Goal: Information Seeking & Learning: Learn about a topic

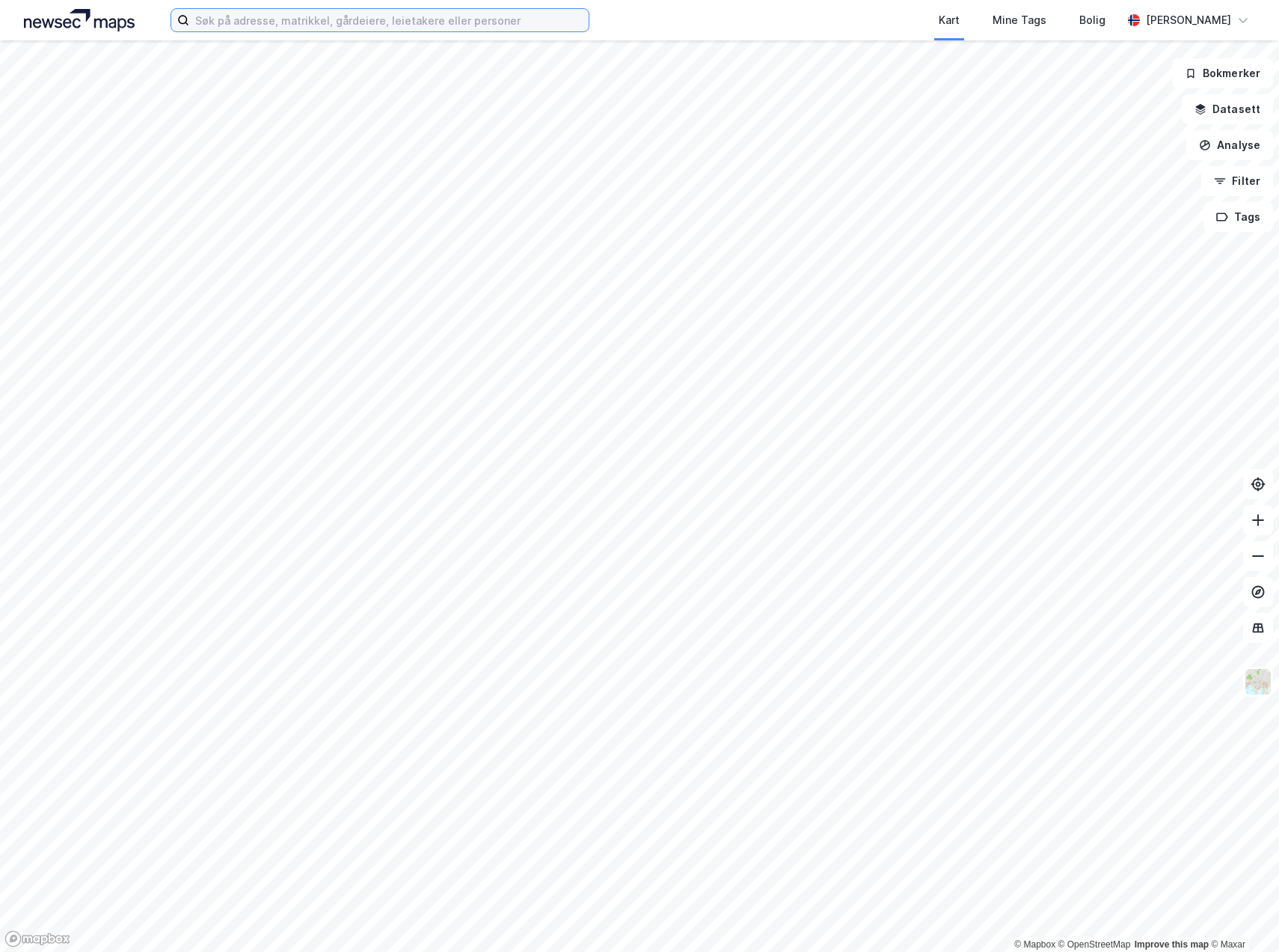
click at [311, 26] on input at bounding box center [389, 20] width 399 height 22
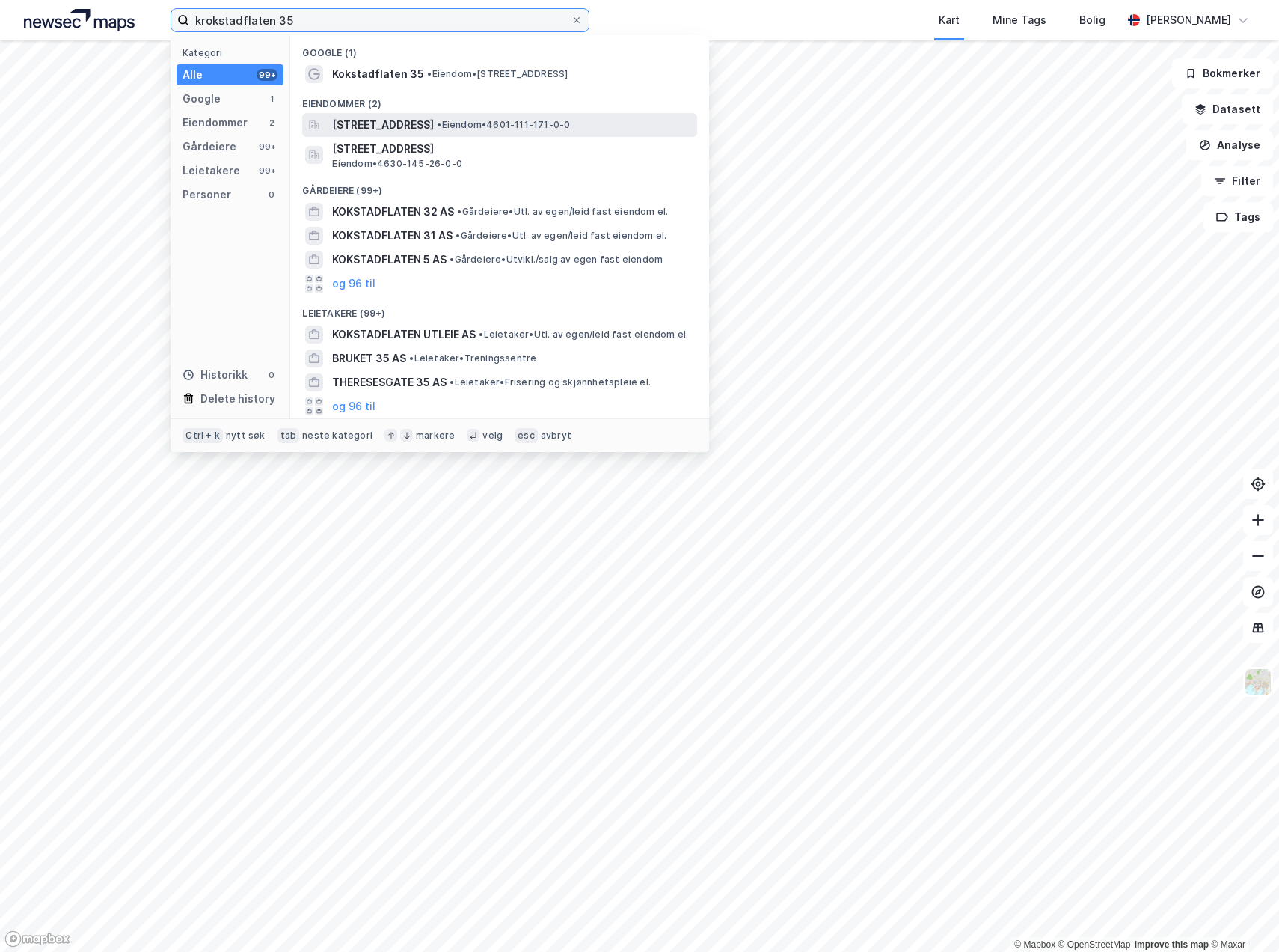
type input "krokstadflaten 35"
click at [410, 119] on span "[STREET_ADDRESS]" at bounding box center [383, 125] width 102 height 18
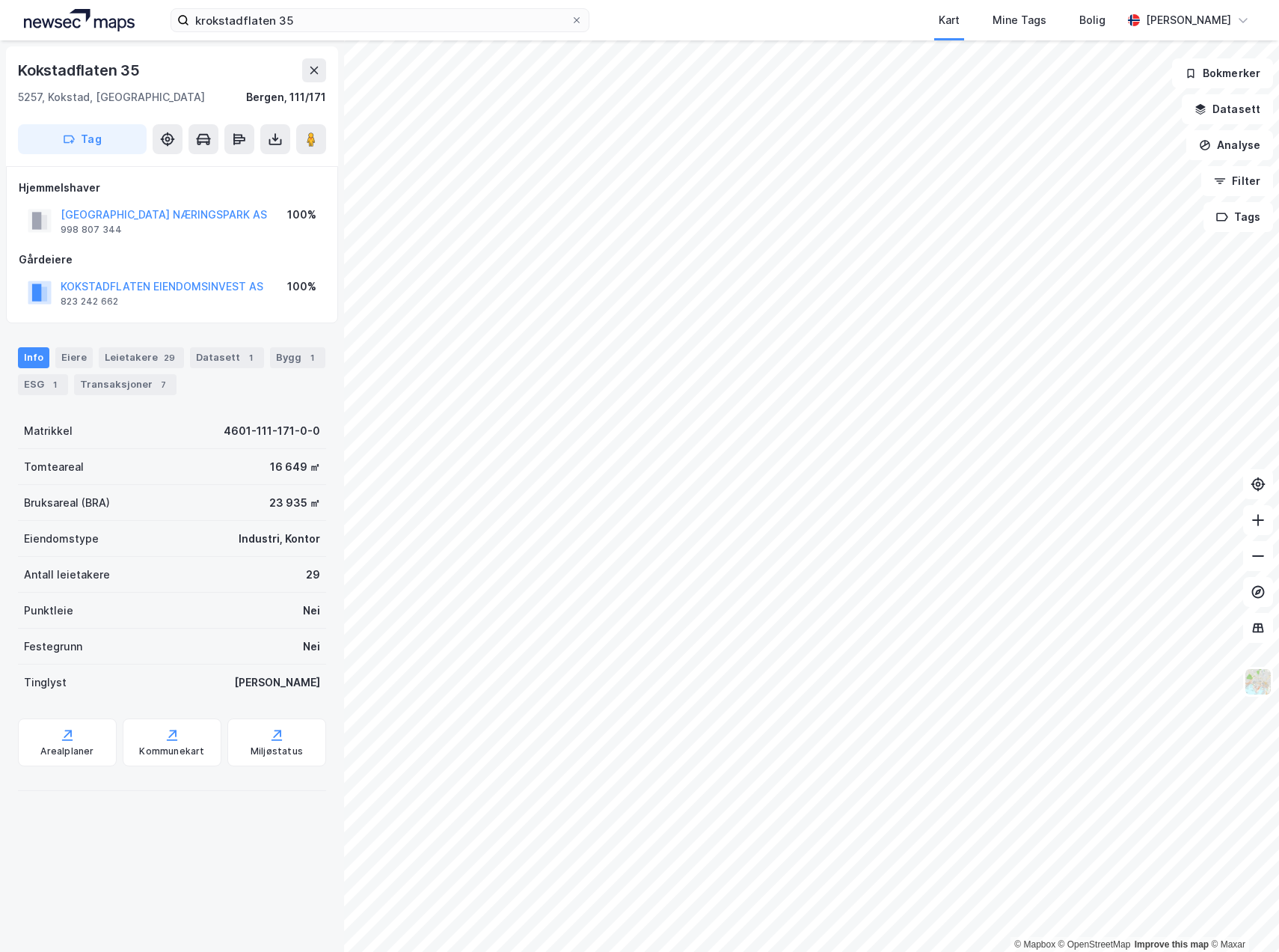
click at [201, 823] on div "Kokstadflaten 35 5257, [GEOGRAPHIC_DATA], [GEOGRAPHIC_DATA], 111/171 Tag Hjemme…" at bounding box center [172, 496] width 344 height 912
click at [1239, 107] on button "Datasett" at bounding box center [1227, 109] width 91 height 30
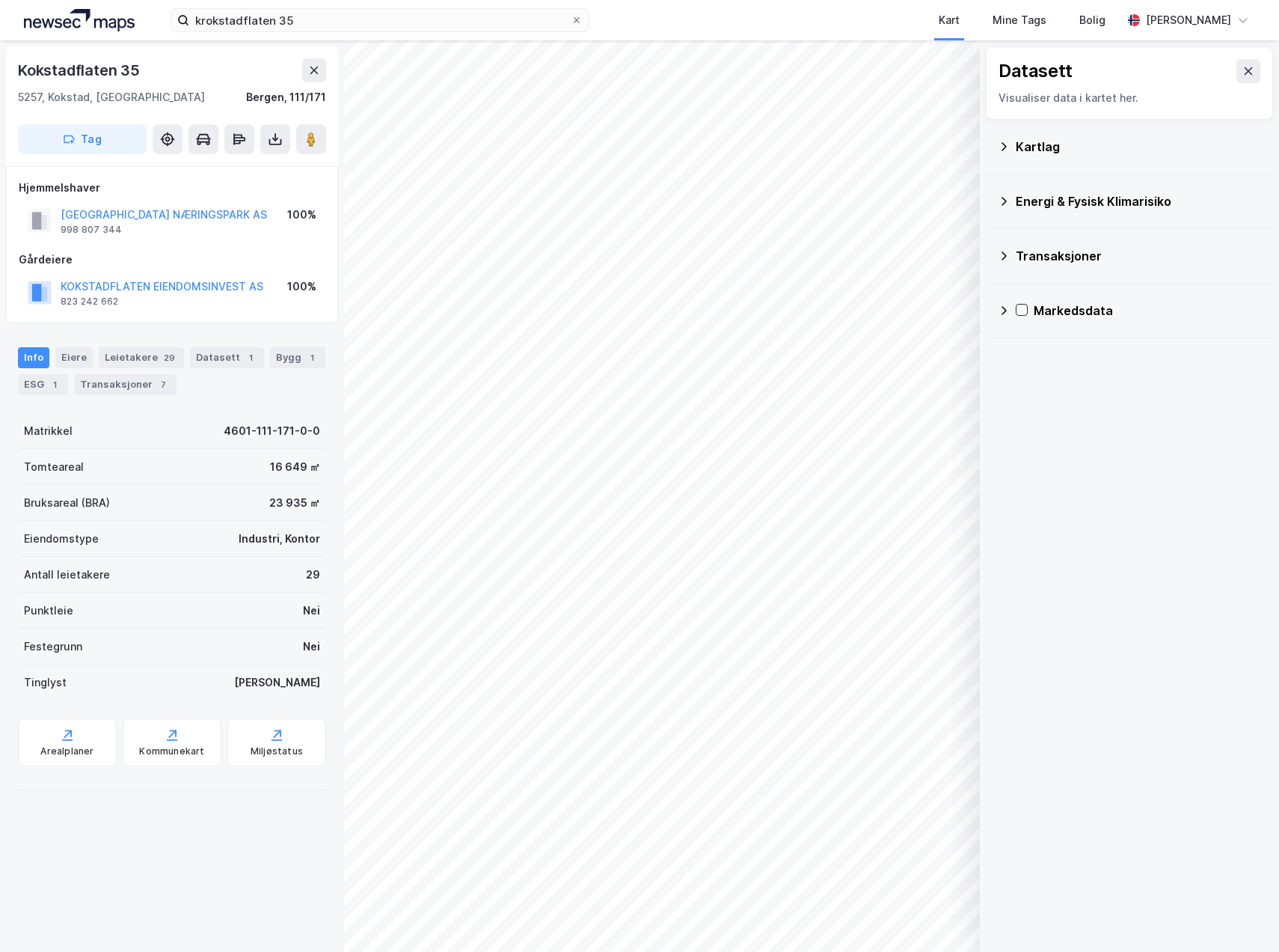
click at [1007, 197] on icon at bounding box center [1004, 202] width 12 height 12
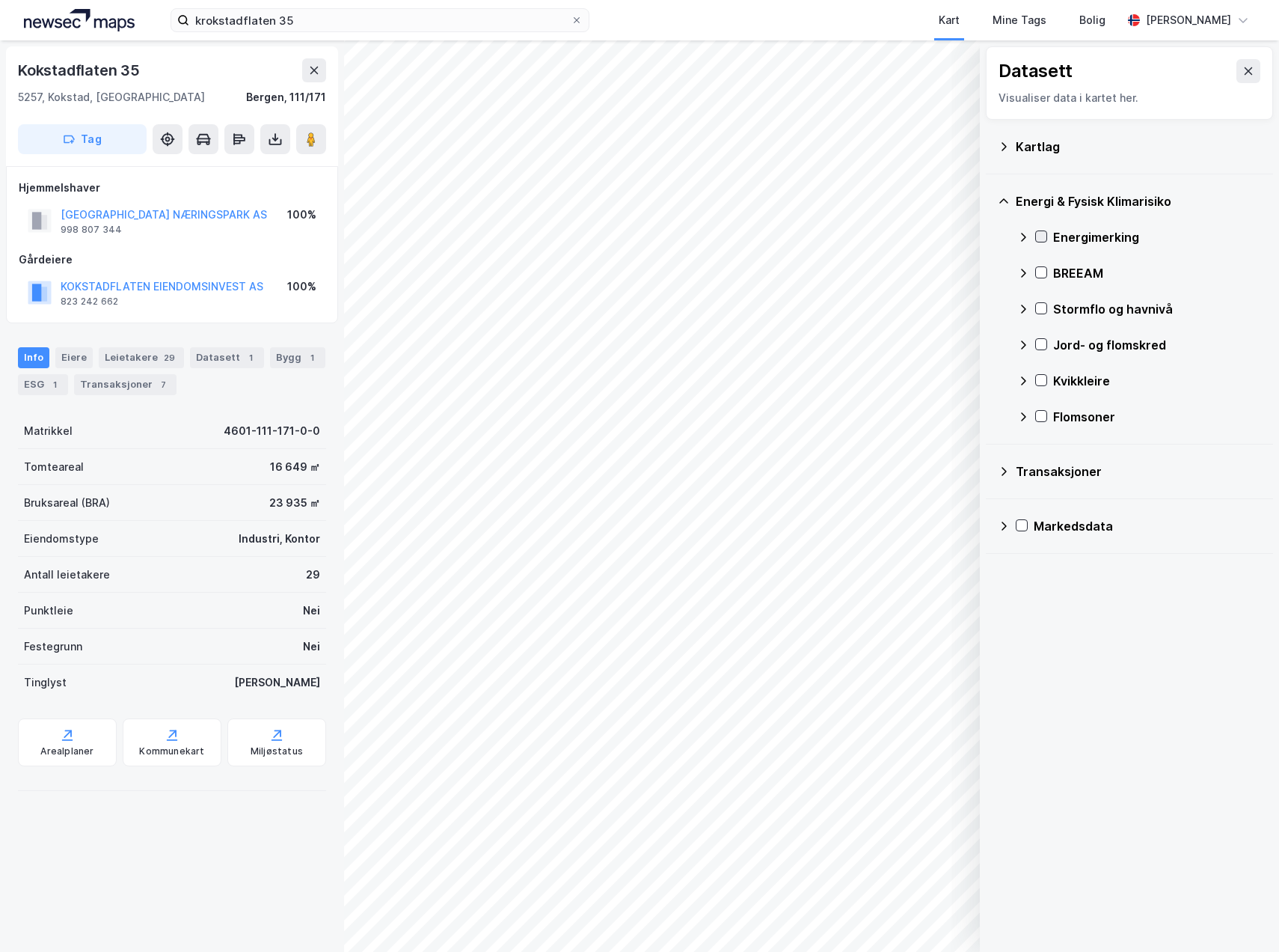
click at [1043, 234] on icon at bounding box center [1042, 237] width 11 height 11
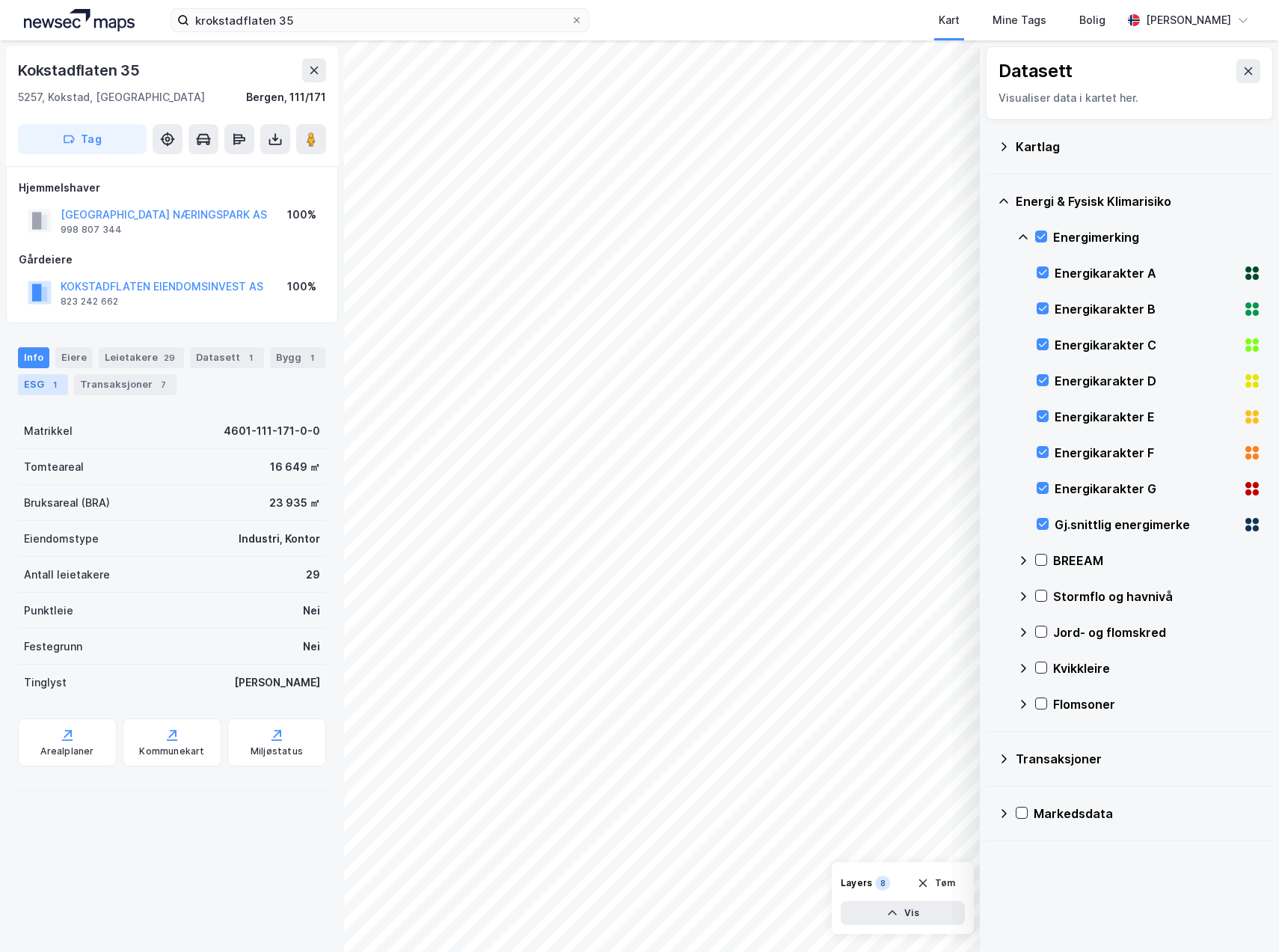
click at [33, 387] on div "ESG 1" at bounding box center [43, 385] width 50 height 21
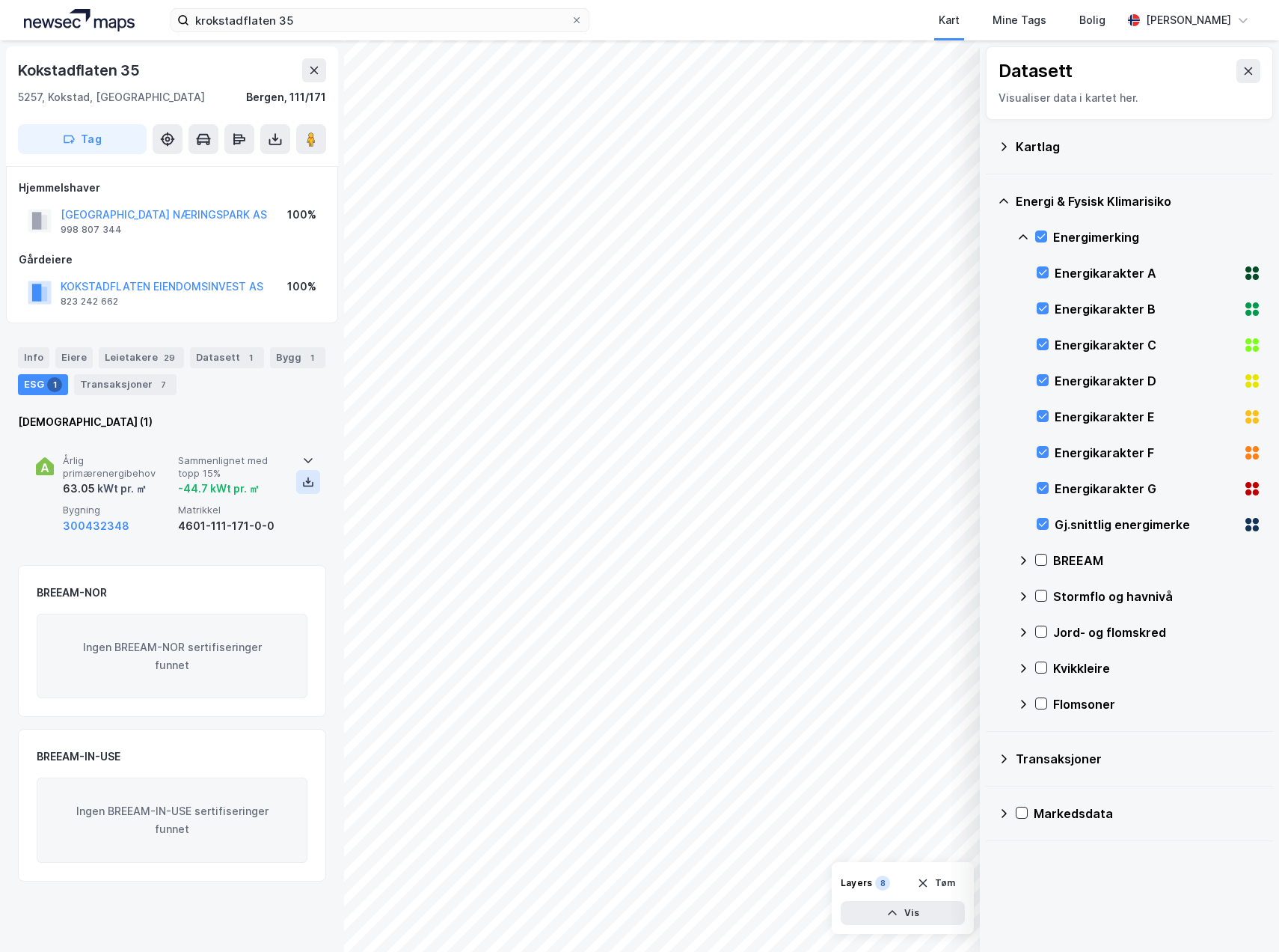
click at [304, 480] on icon at bounding box center [308, 482] width 12 height 12
